Goal: Task Accomplishment & Management: Complete application form

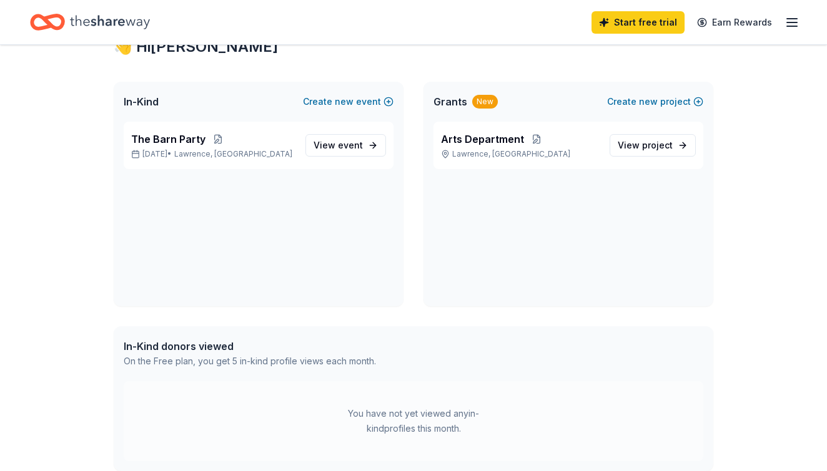
scroll to position [48, 0]
click at [358, 150] on span "event" at bounding box center [350, 145] width 25 height 11
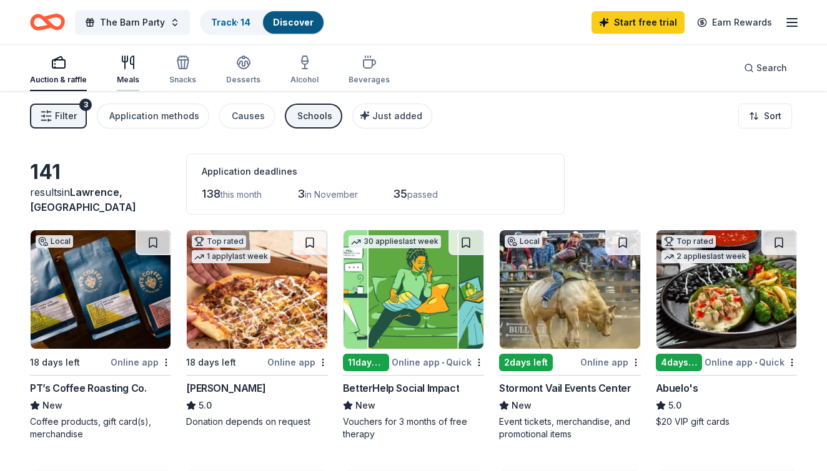
click at [124, 62] on icon "button" at bounding box center [124, 59] width 5 height 6
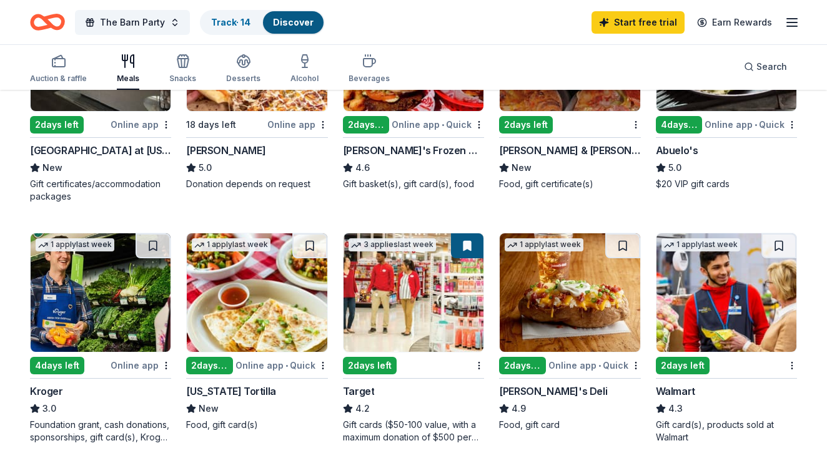
scroll to position [236, 0]
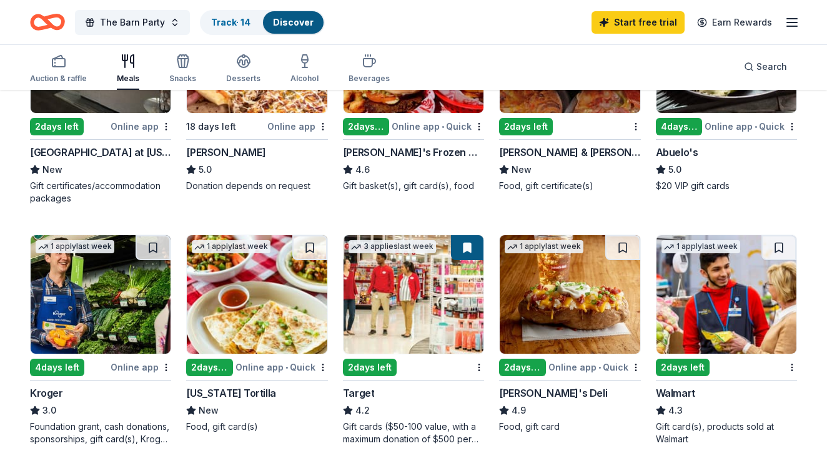
click at [394, 333] on img at bounding box center [413, 294] width 140 height 119
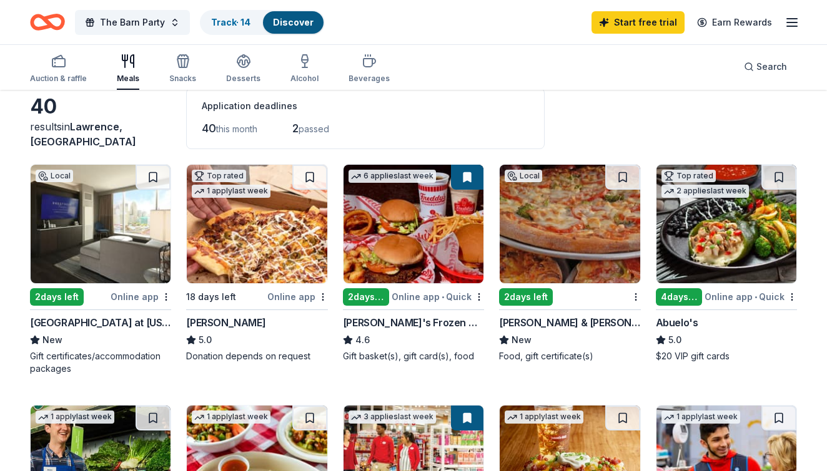
scroll to position [2, 0]
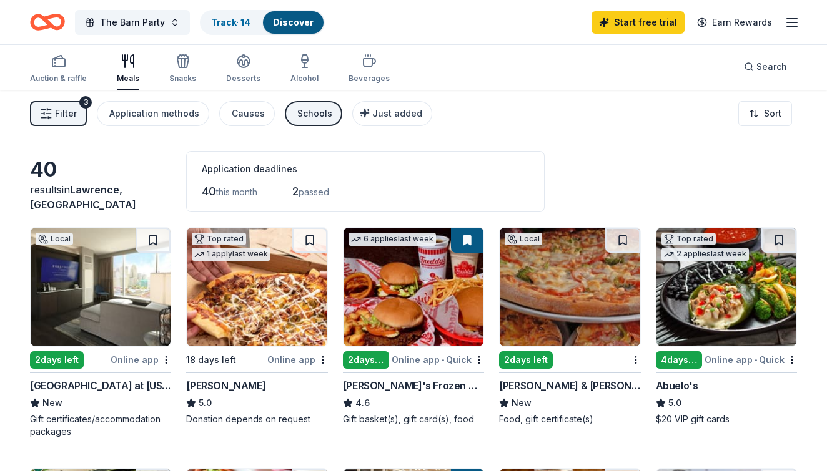
click at [77, 310] on img at bounding box center [101, 287] width 140 height 119
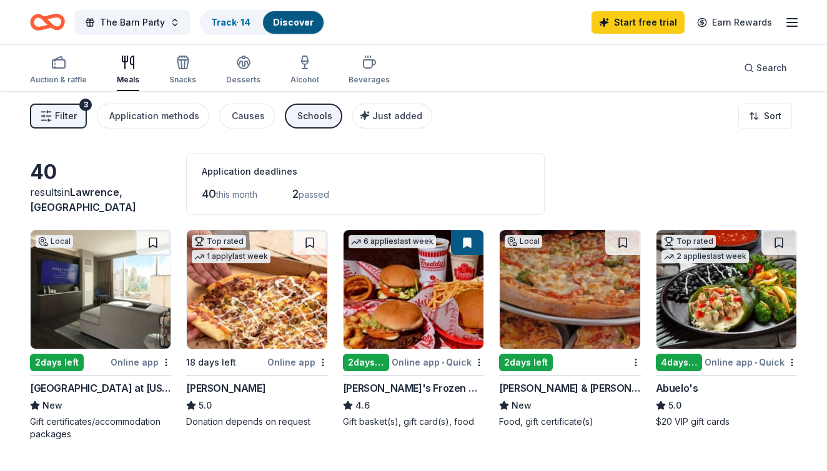
scroll to position [0, 0]
click at [181, 84] on div "Snacks" at bounding box center [182, 80] width 27 height 10
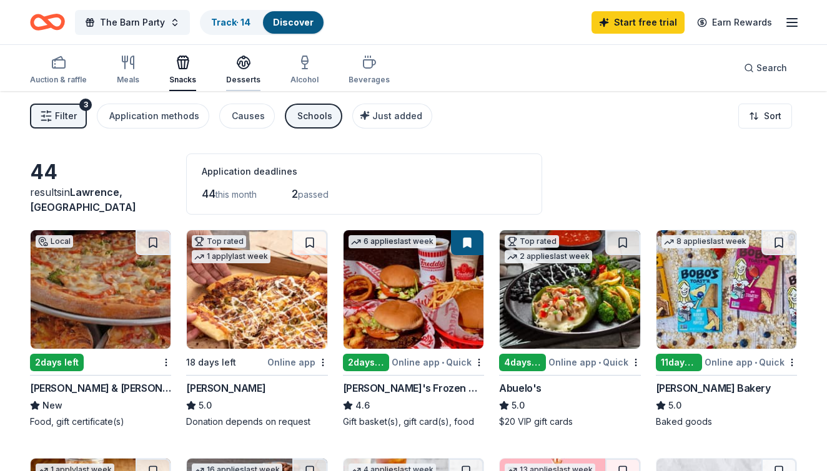
click at [245, 80] on div "Desserts" at bounding box center [243, 80] width 34 height 10
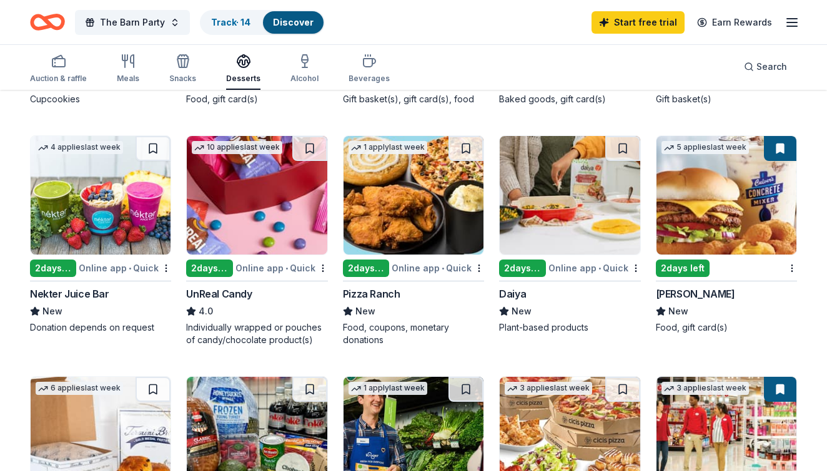
scroll to position [324, 0]
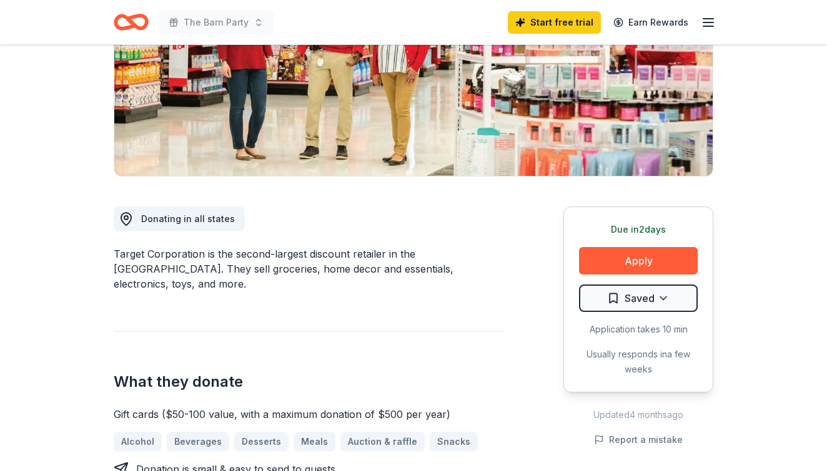
scroll to position [235, 0]
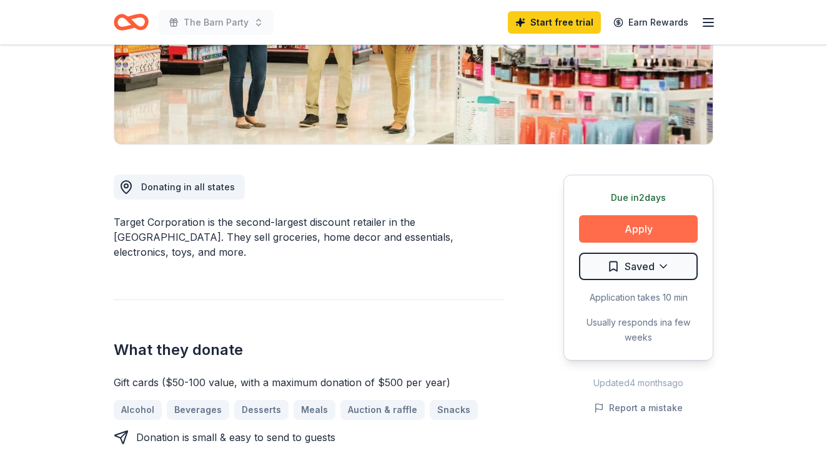
click at [619, 235] on button "Apply" at bounding box center [638, 228] width 119 height 27
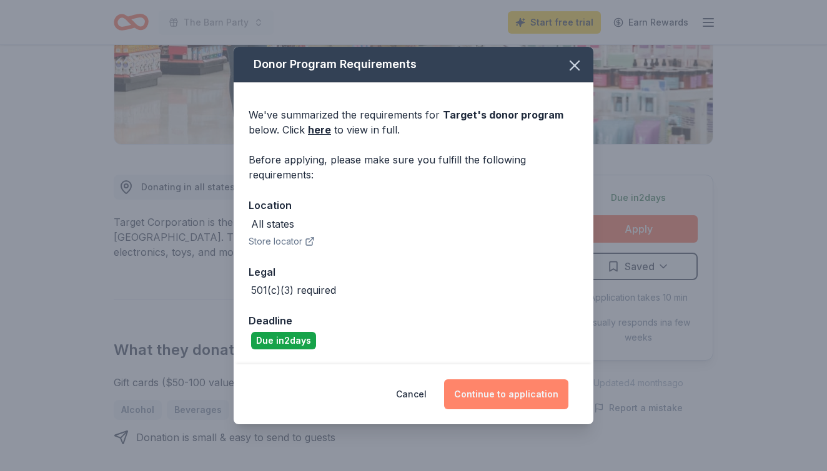
click at [506, 392] on button "Continue to application" at bounding box center [506, 395] width 124 height 30
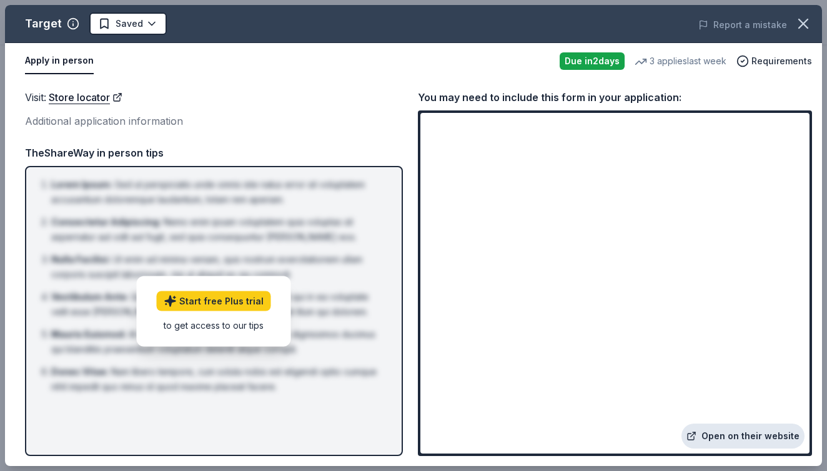
click at [766, 439] on link "Open on their website" at bounding box center [742, 436] width 123 height 25
click at [801, 22] on icon "button" at bounding box center [803, 23] width 9 height 9
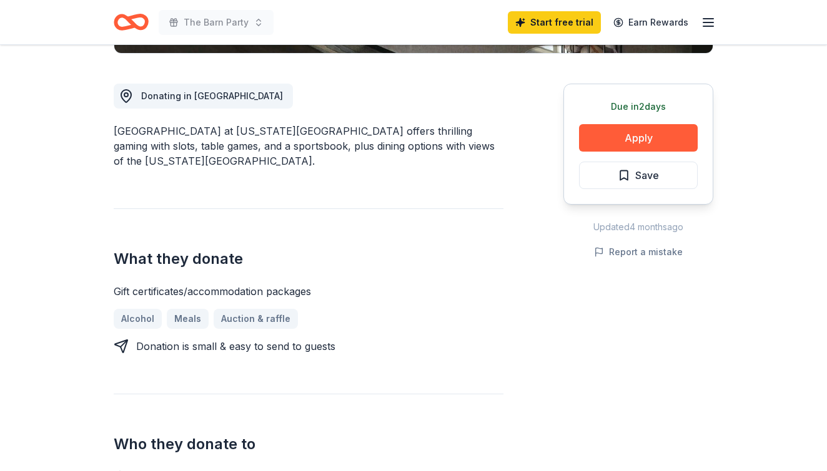
scroll to position [362, 0]
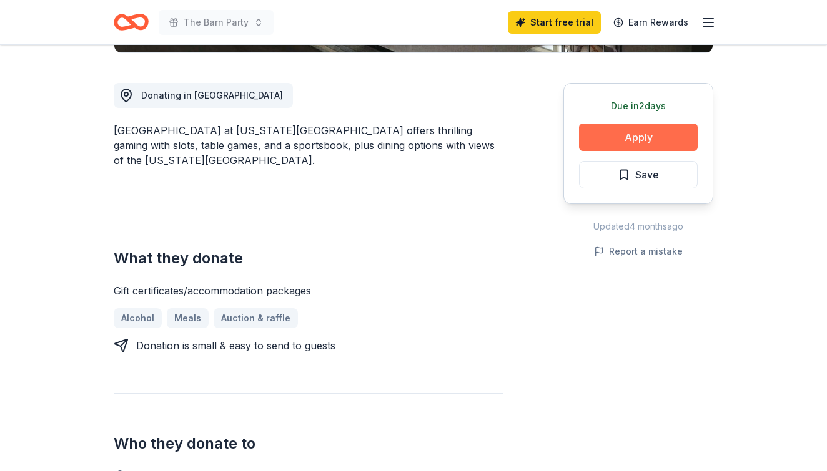
click at [613, 124] on button "Apply" at bounding box center [638, 137] width 119 height 27
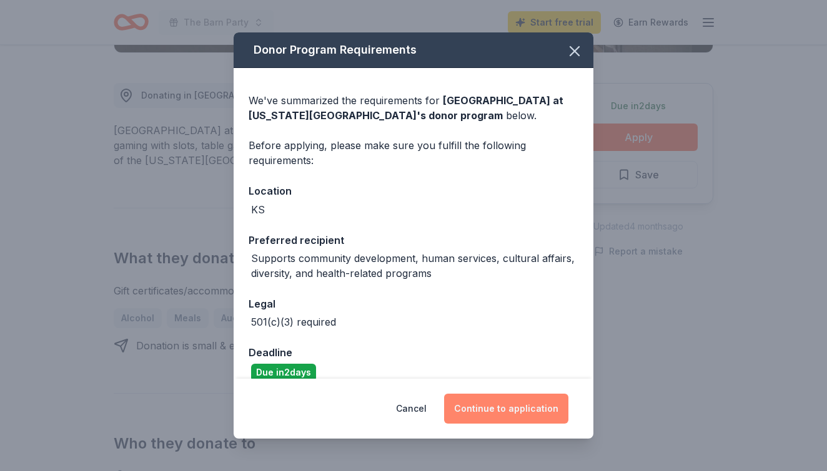
click at [507, 402] on button "Continue to application" at bounding box center [506, 409] width 124 height 30
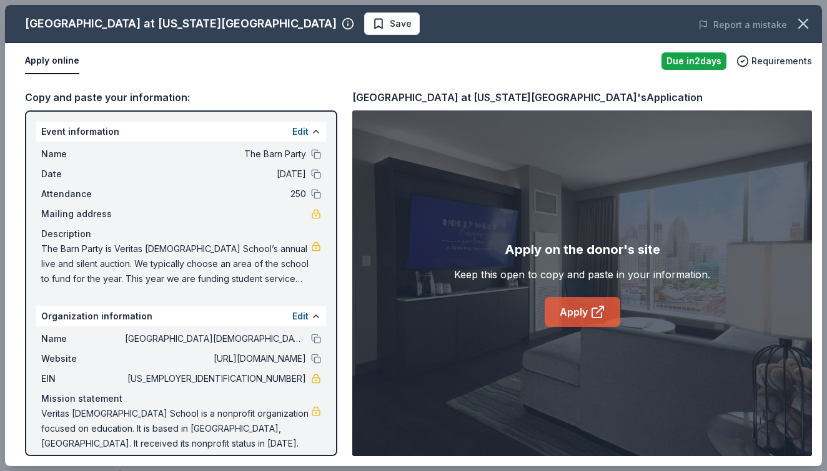
click at [594, 312] on icon at bounding box center [597, 312] width 15 height 15
